Goal: Check status: Check status

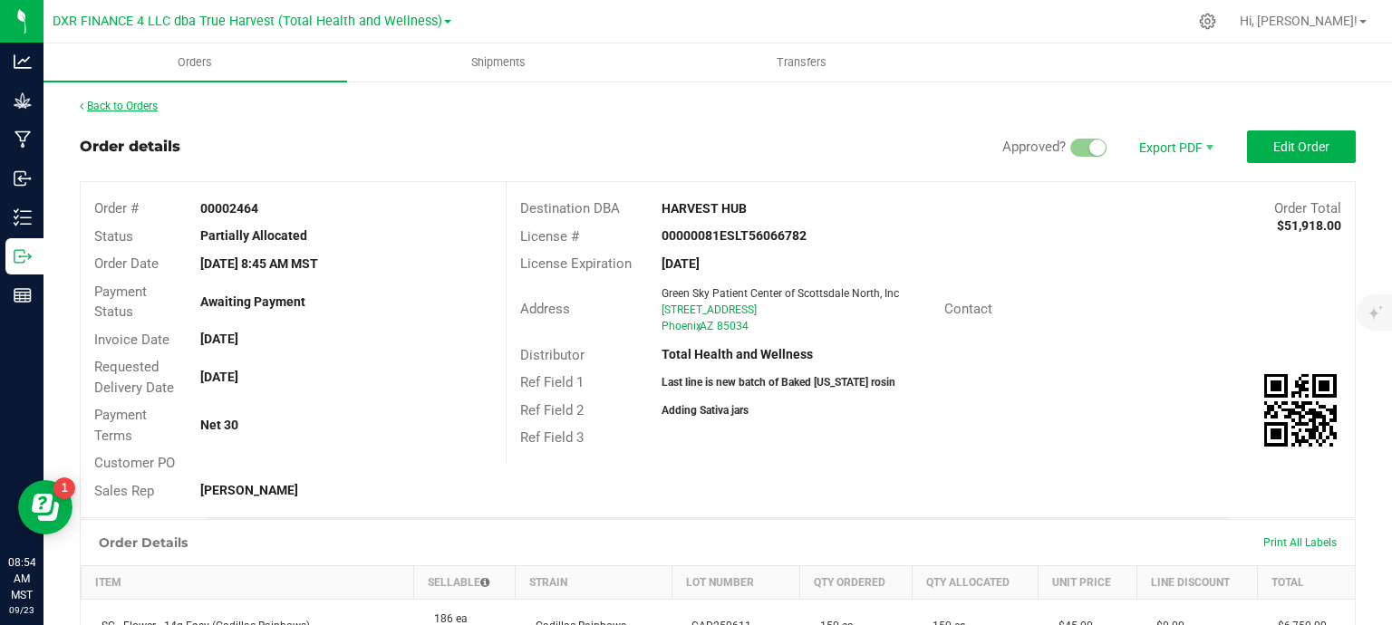
click at [116, 111] on link "Back to Orders" at bounding box center [119, 106] width 78 height 13
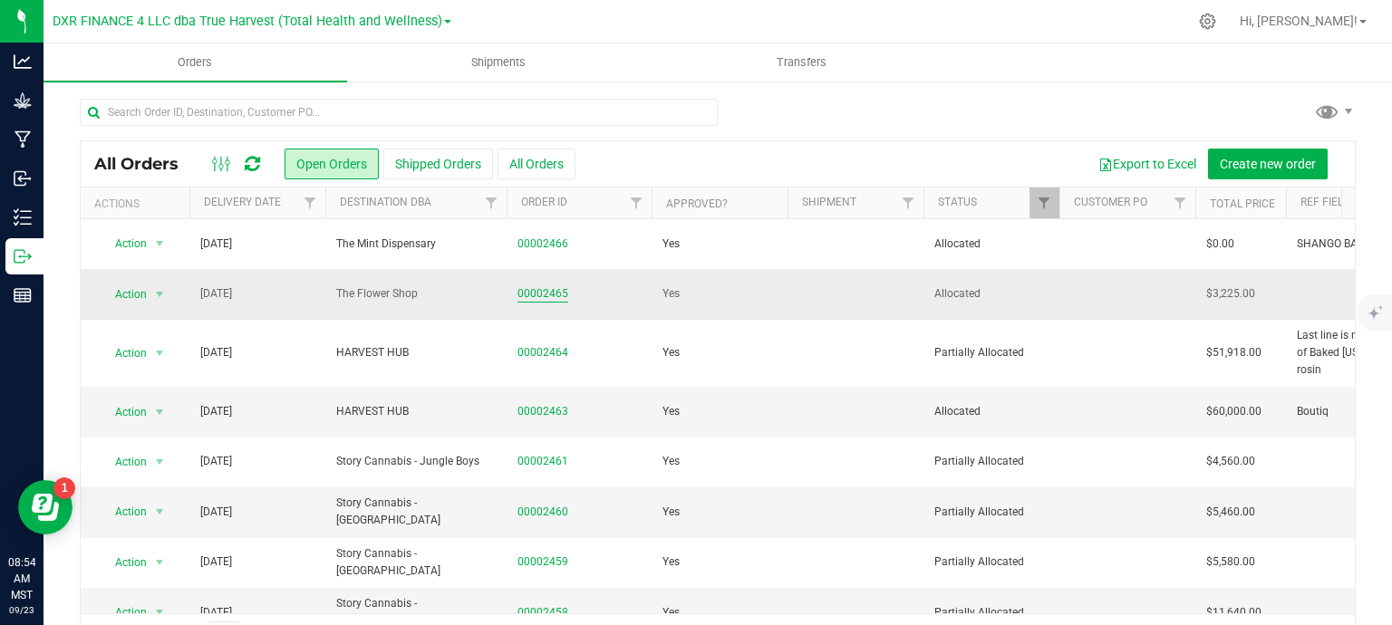
click at [541, 290] on link "00002465" at bounding box center [542, 293] width 51 height 17
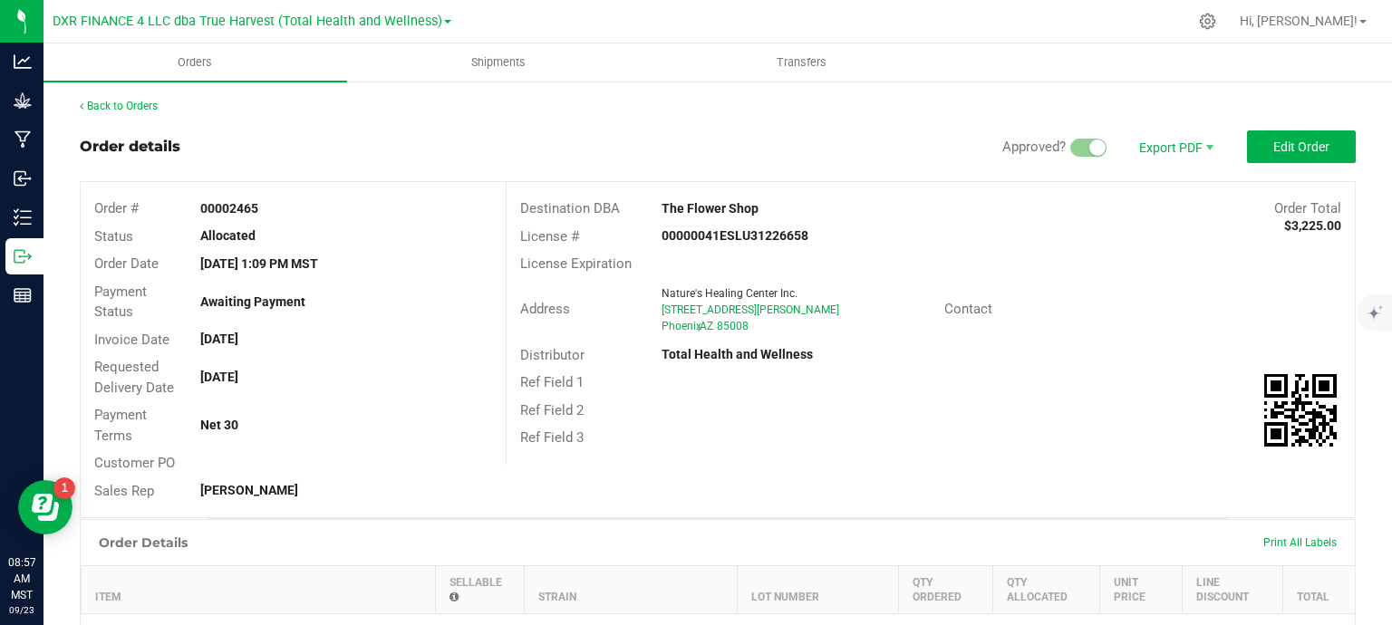
click at [120, 108] on link "Back to Orders" at bounding box center [119, 106] width 78 height 13
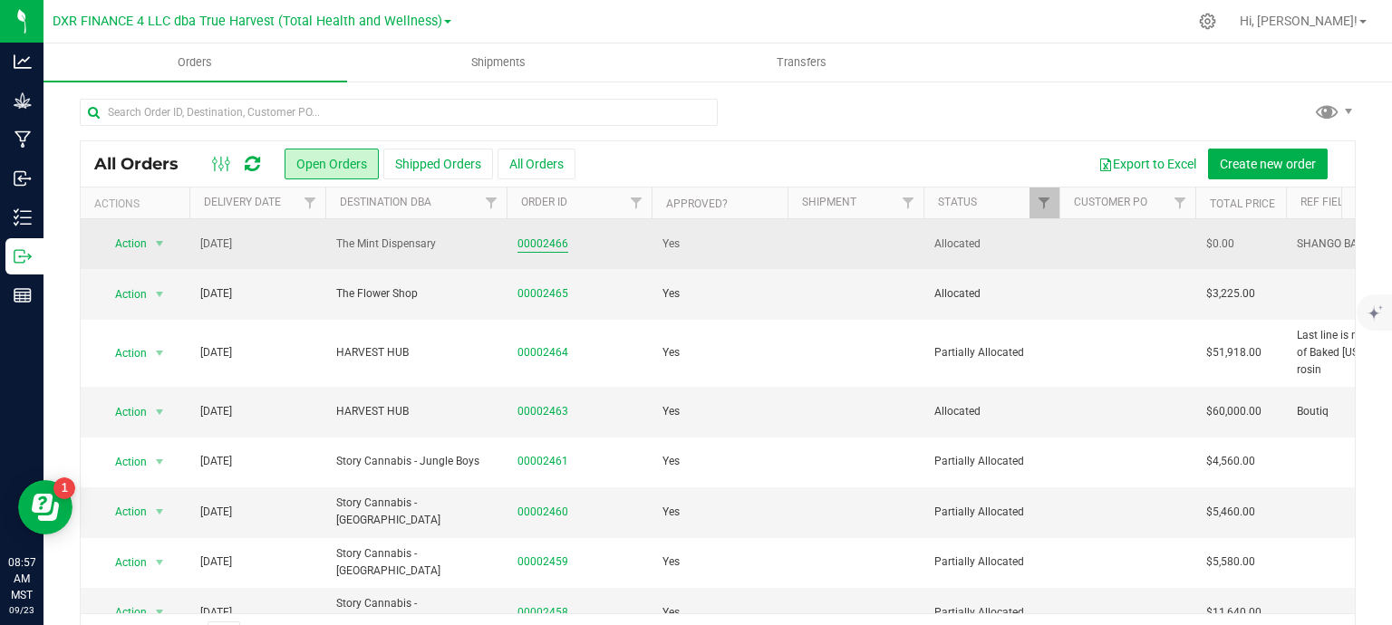
click at [537, 247] on link "00002466" at bounding box center [542, 244] width 51 height 17
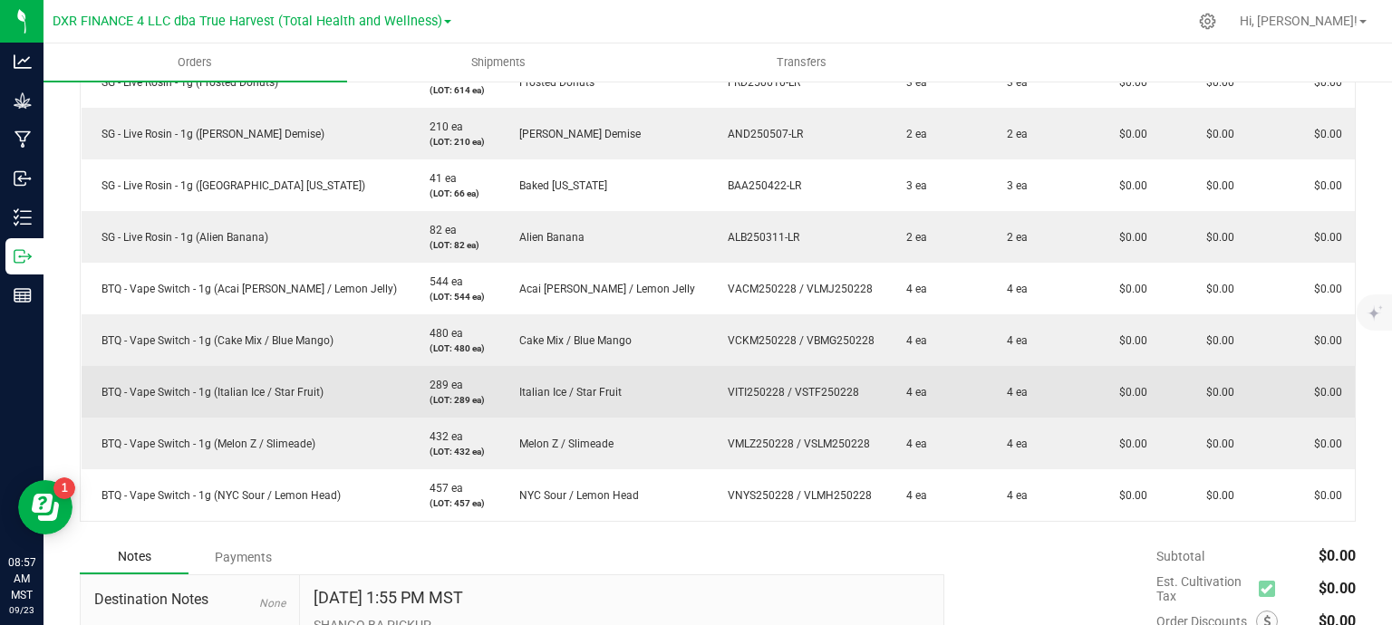
scroll to position [453, 0]
